Goal: Navigation & Orientation: Find specific page/section

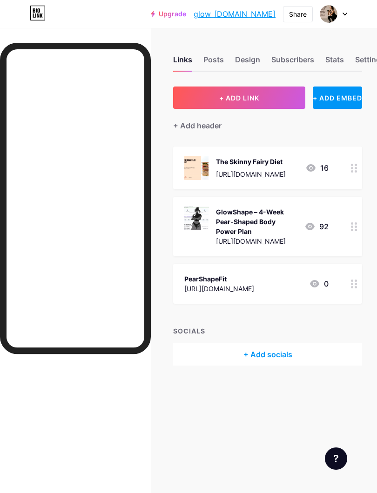
click at [334, 61] on div "Stats" at bounding box center [334, 62] width 19 height 17
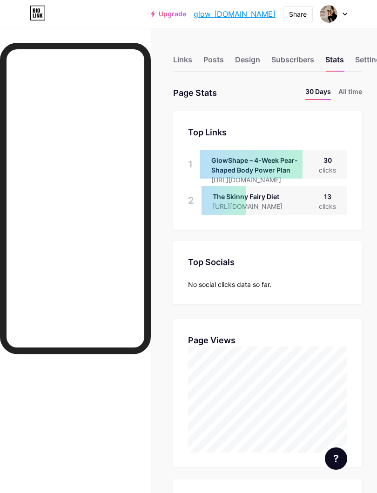
click at [348, 90] on li "All time" at bounding box center [350, 93] width 24 height 13
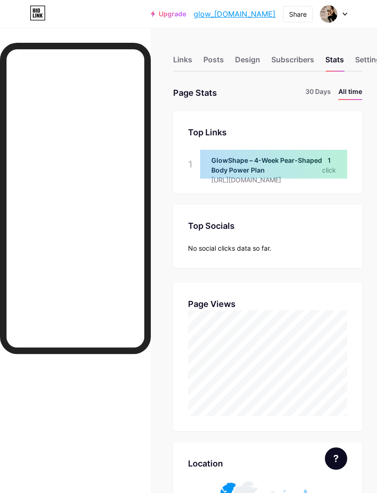
click at [291, 61] on div "Subscribers" at bounding box center [292, 62] width 43 height 17
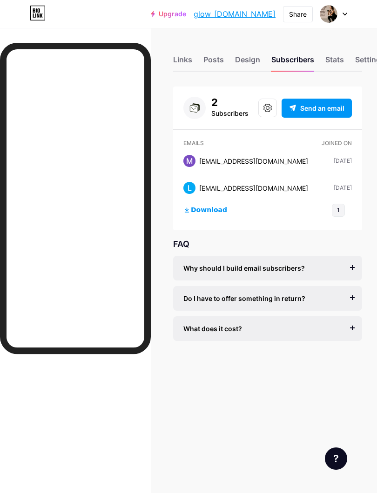
click at [244, 62] on div "Design" at bounding box center [247, 62] width 25 height 17
click at [210, 61] on div "Posts" at bounding box center [213, 62] width 20 height 17
click at [187, 55] on div "Links" at bounding box center [182, 62] width 19 height 17
